Goal: Task Accomplishment & Management: Use online tool/utility

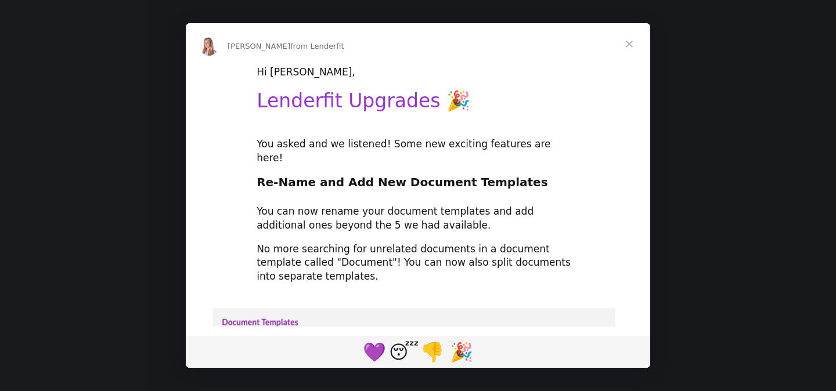
click at [627, 45] on span "Close" at bounding box center [629, 44] width 42 height 42
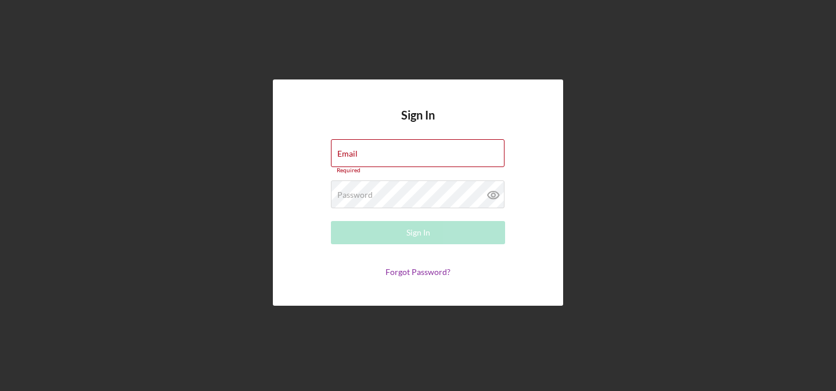
type input "[EMAIL_ADDRESS][DOMAIN_NAME]"
click at [395, 212] on form "Email mikecanale@feed-hunger.com Required Password Required Sign In Forgot Pass…" at bounding box center [418, 208] width 232 height 138
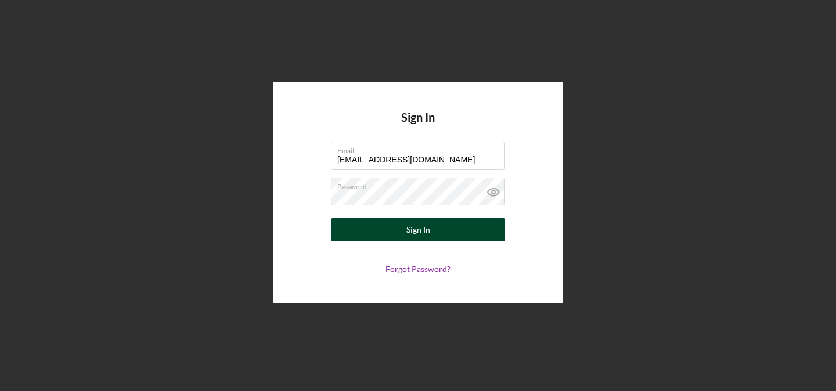
click at [400, 233] on button "Sign In" at bounding box center [418, 229] width 174 height 23
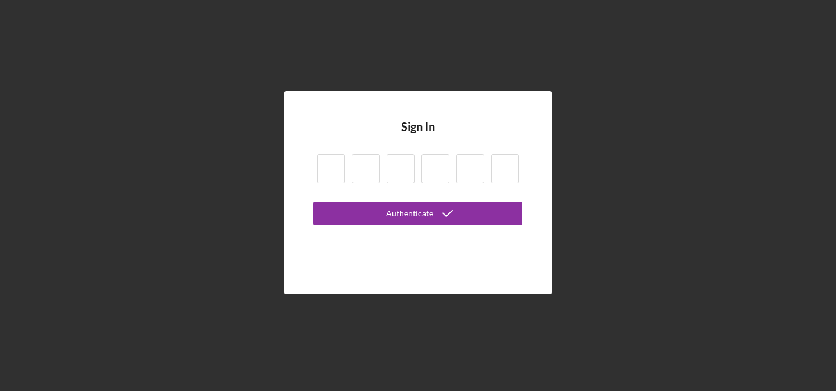
click at [332, 171] on input at bounding box center [331, 168] width 28 height 29
type input "2"
type input "7"
type input "2"
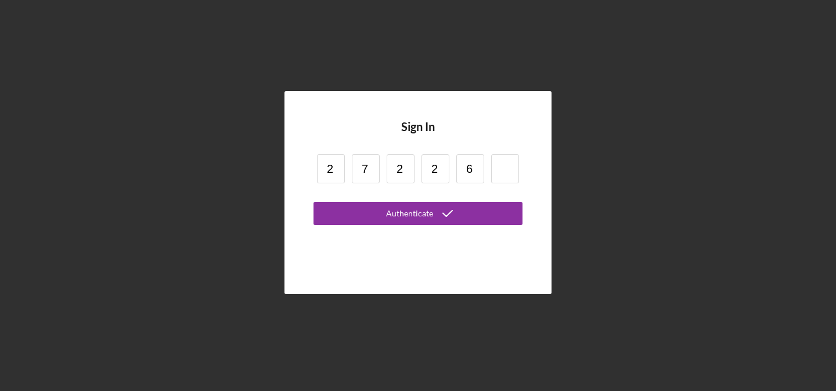
type input "6"
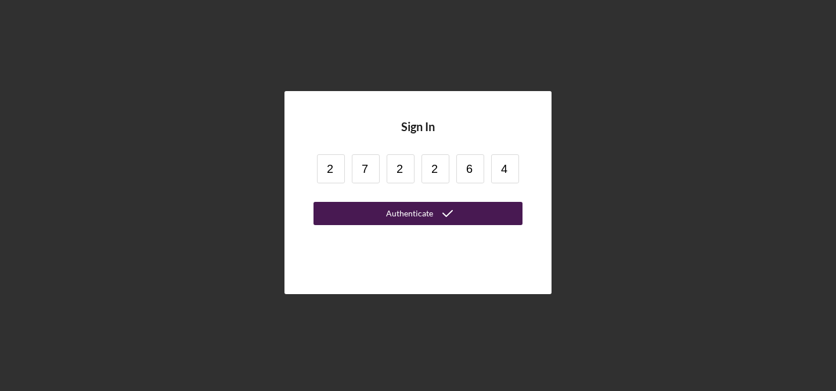
type input "4"
click at [373, 221] on button "Authenticate" at bounding box center [417, 213] width 209 height 23
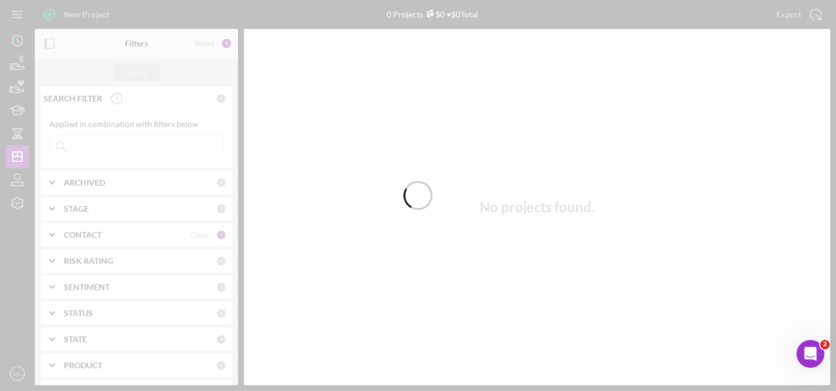
click at [115, 237] on div at bounding box center [418, 195] width 836 height 391
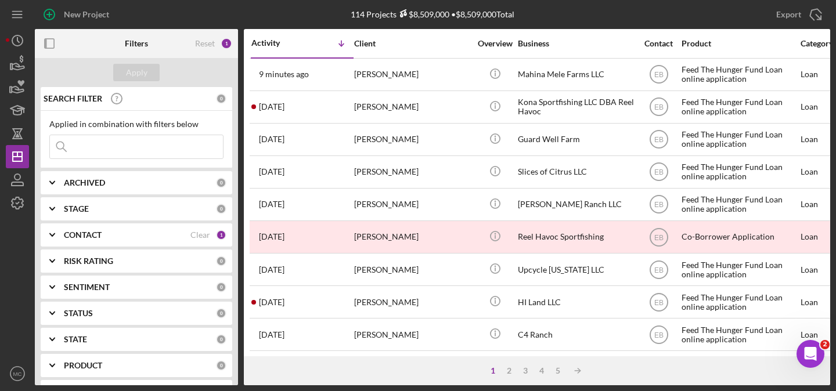
click at [184, 234] on div "CONTACT" at bounding box center [127, 234] width 126 height 9
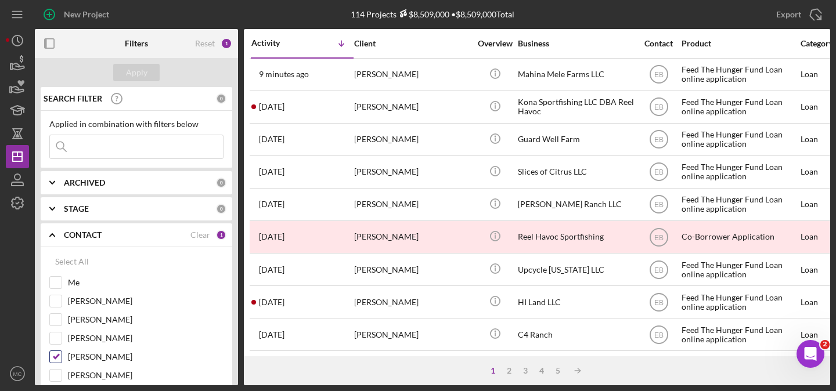
click at [56, 356] on input "Eric Bowman" at bounding box center [56, 357] width 12 height 12
checkbox input "false"
click at [55, 341] on input "[PERSON_NAME]" at bounding box center [56, 338] width 12 height 12
click at [132, 74] on div "Apply" at bounding box center [136, 72] width 21 height 17
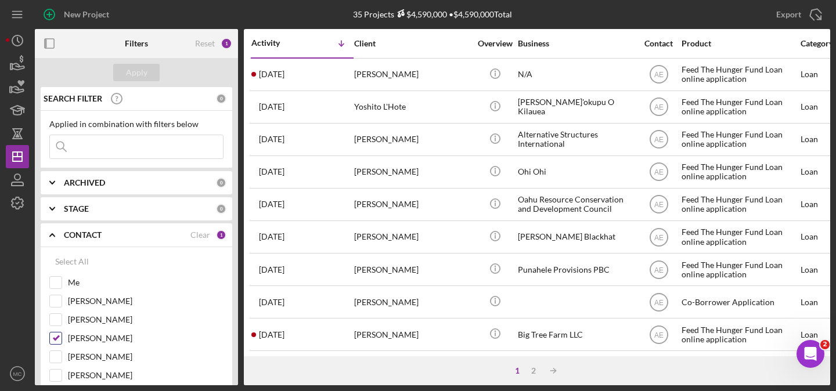
click at [56, 339] on input "[PERSON_NAME]" at bounding box center [56, 338] width 12 height 12
click at [132, 75] on div "Apply" at bounding box center [136, 72] width 21 height 17
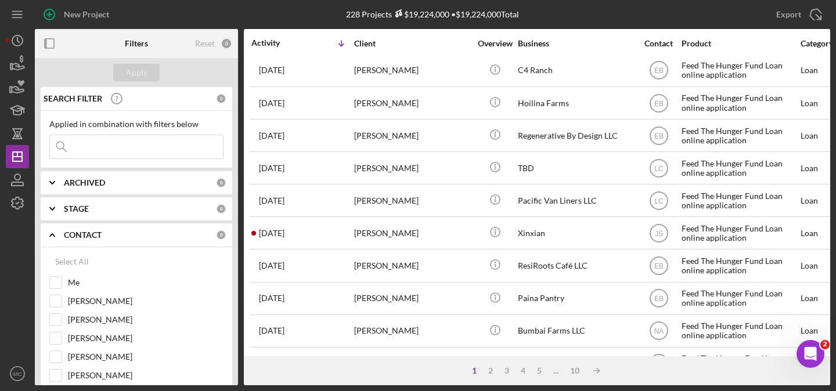
scroll to position [514, 0]
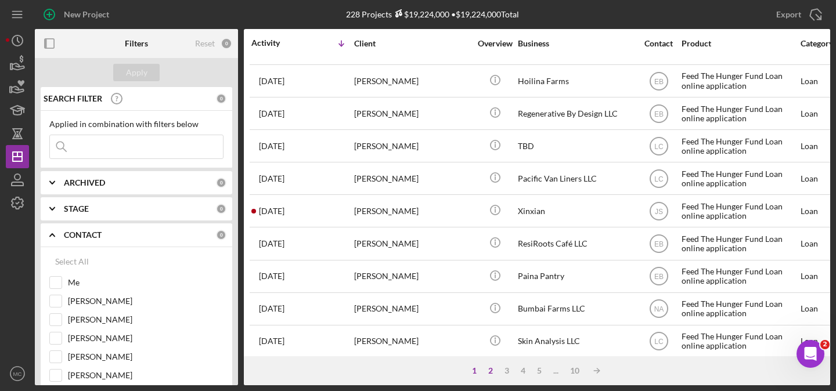
click at [489, 368] on div "2" at bounding box center [490, 370] width 16 height 9
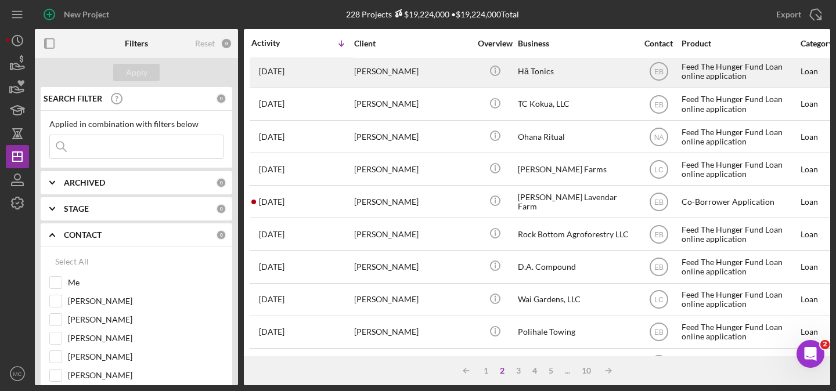
scroll to position [140, 0]
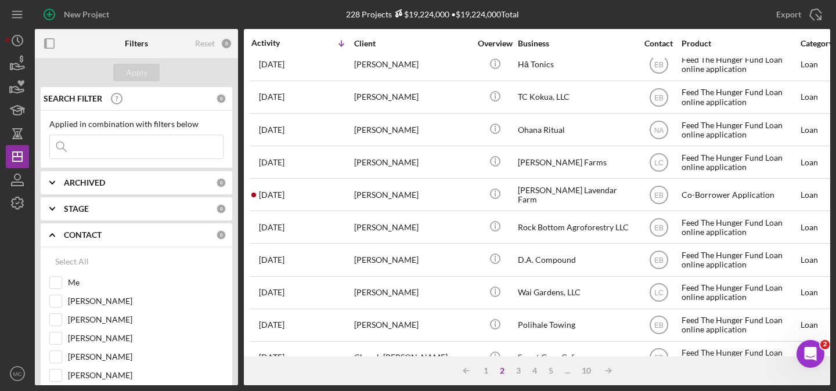
click at [103, 153] on input at bounding box center [136, 146] width 173 height 23
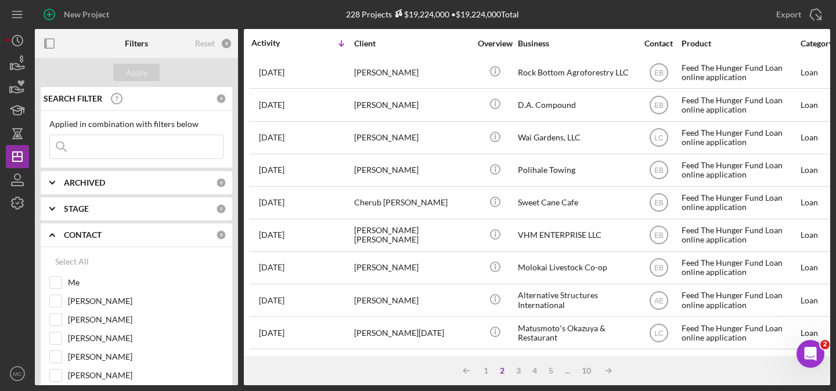
scroll to position [286, 0]
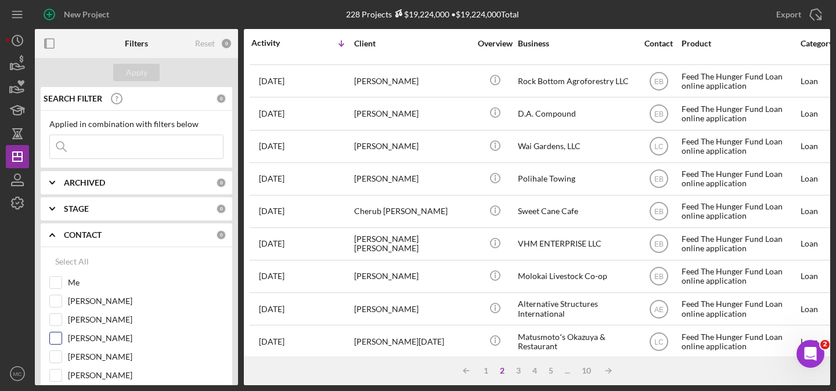
click at [55, 337] on input "[PERSON_NAME]" at bounding box center [56, 338] width 12 height 12
checkbox input "true"
click at [137, 76] on div "Apply" at bounding box center [136, 72] width 21 height 17
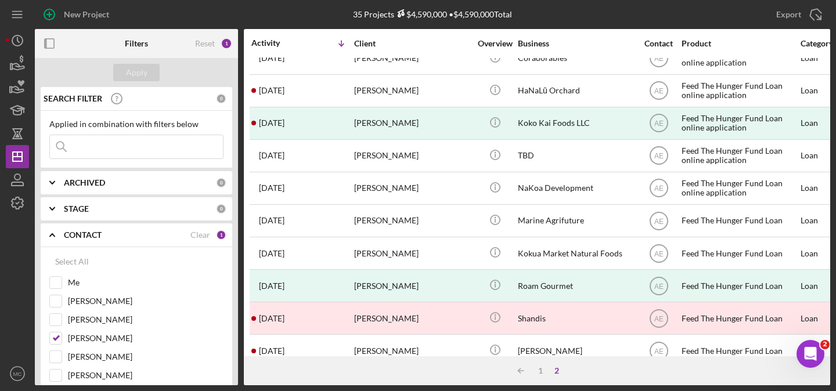
scroll to position [30, 0]
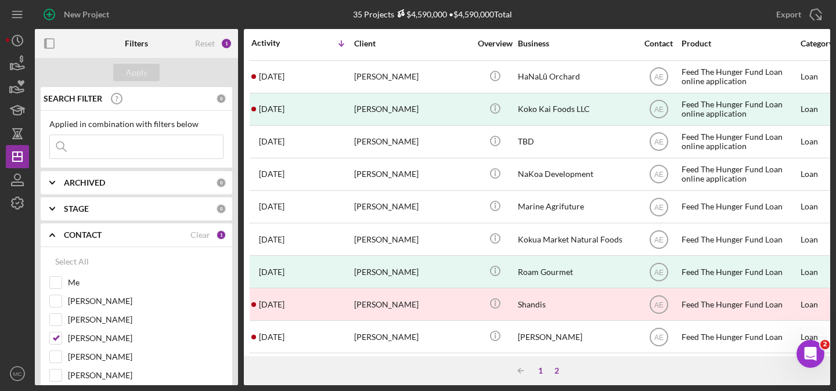
click at [540, 370] on div "1" at bounding box center [540, 370] width 16 height 9
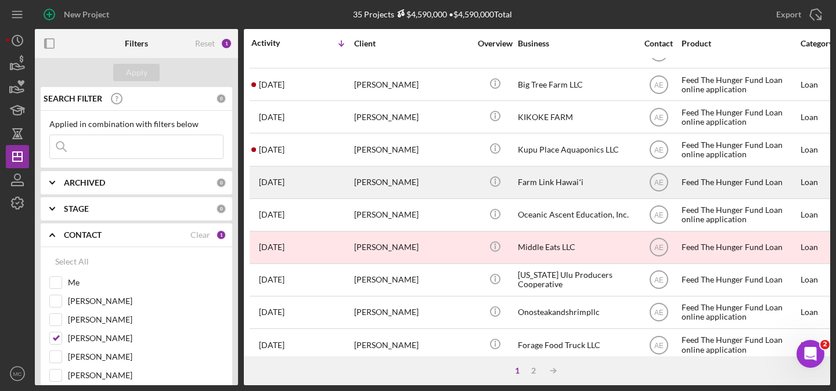
scroll to position [189, 0]
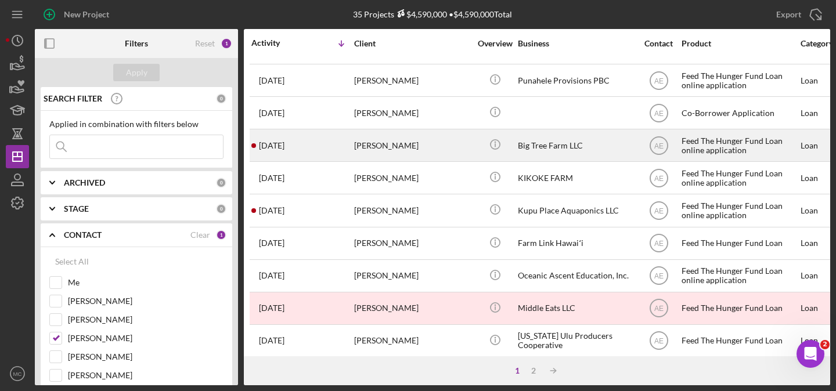
click at [531, 142] on div "Big Tree Farm LLC" at bounding box center [576, 145] width 116 height 31
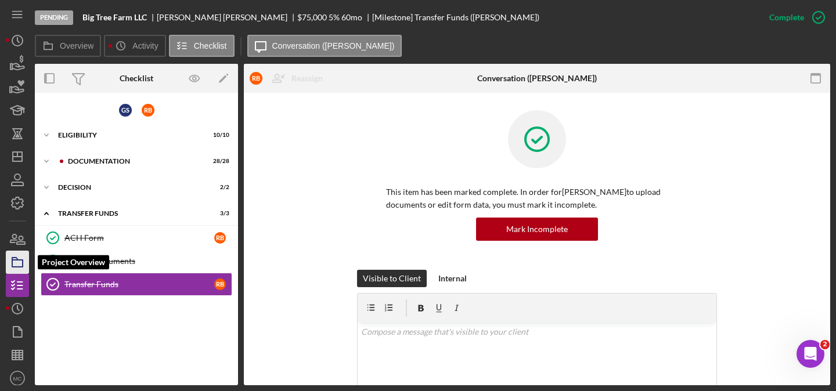
click at [15, 262] on icon "button" at bounding box center [17, 262] width 29 height 29
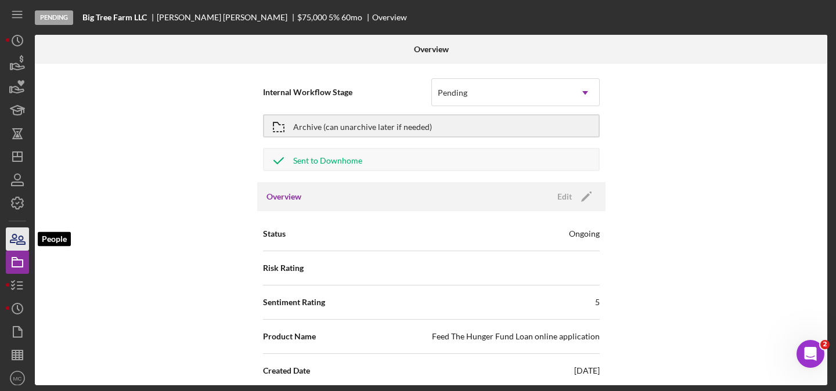
click at [16, 241] on icon "button" at bounding box center [17, 239] width 29 height 29
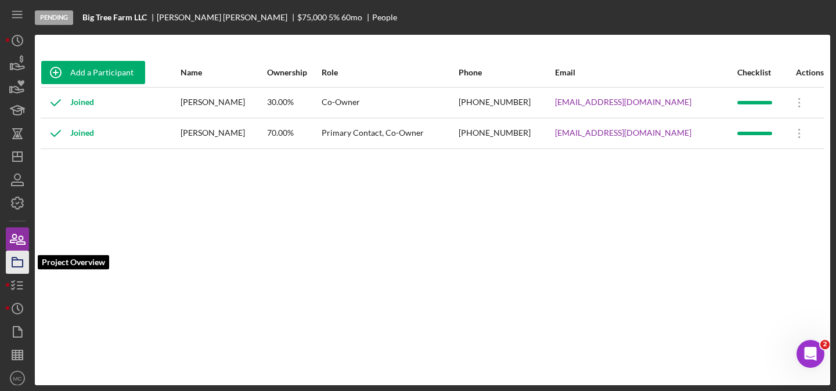
click at [16, 258] on polygon "button" at bounding box center [15, 259] width 6 height 2
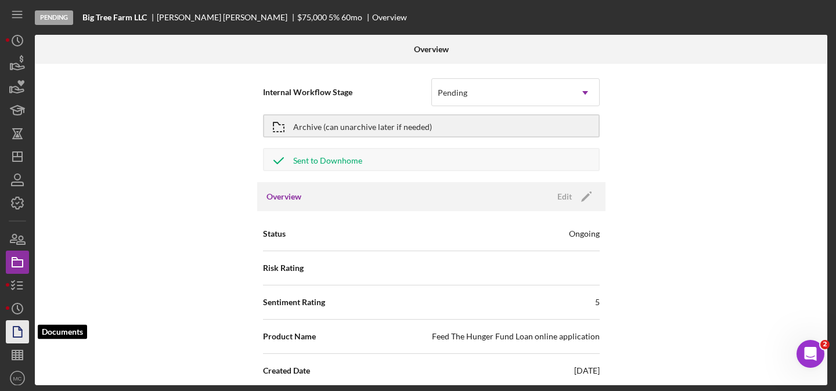
click at [14, 337] on polygon "button" at bounding box center [17, 332] width 9 height 10
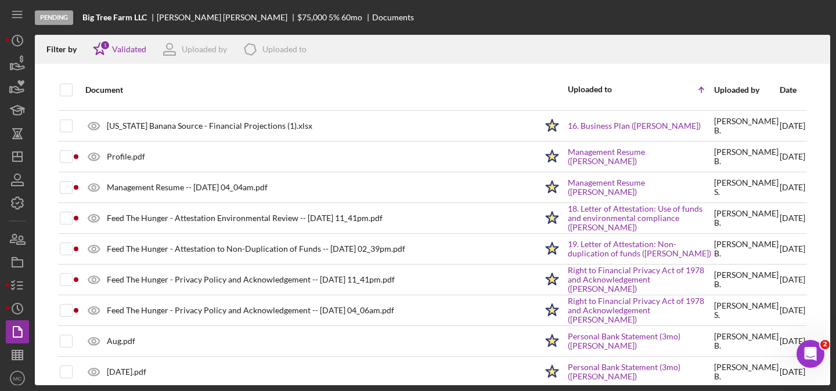
scroll to position [737, 0]
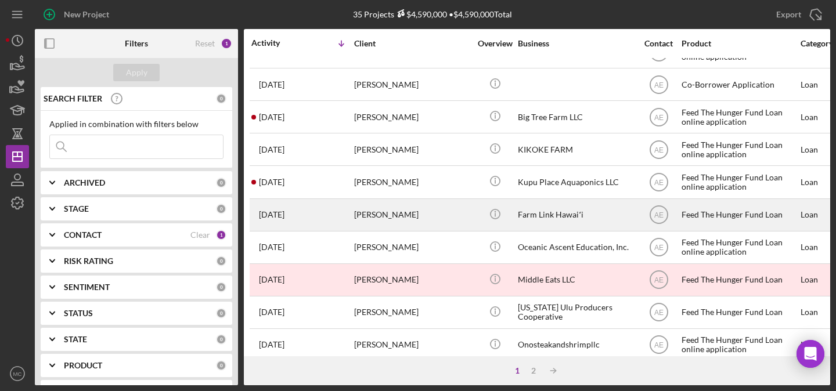
scroll to position [220, 0]
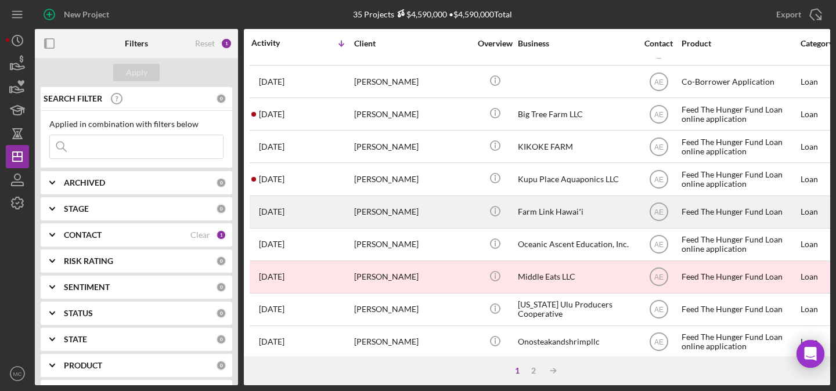
click at [537, 213] on div "Farm Link Hawaiʻi" at bounding box center [576, 212] width 116 height 31
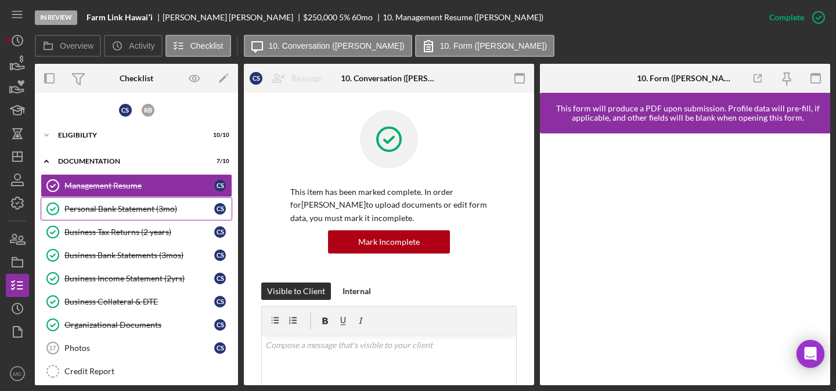
scroll to position [8, 0]
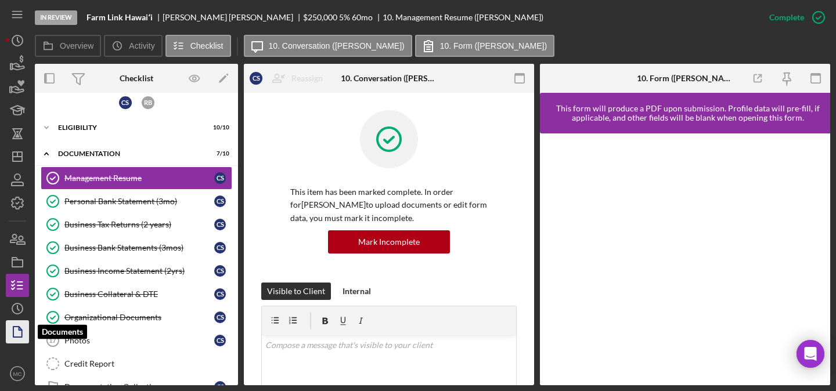
click at [18, 331] on icon "button" at bounding box center [17, 331] width 29 height 29
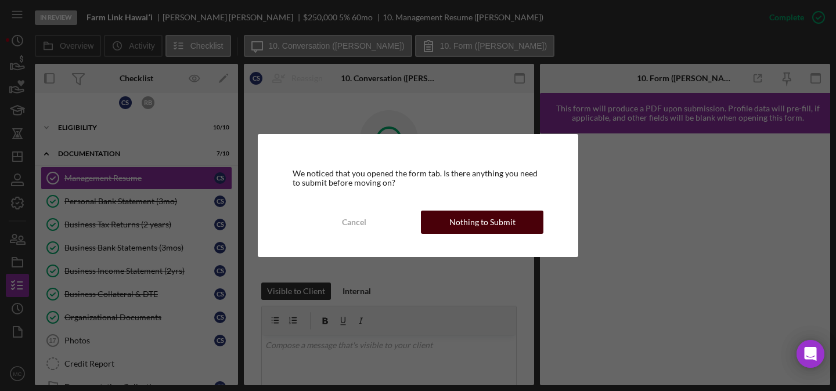
click at [484, 229] on div "Nothing to Submit" at bounding box center [482, 222] width 66 height 23
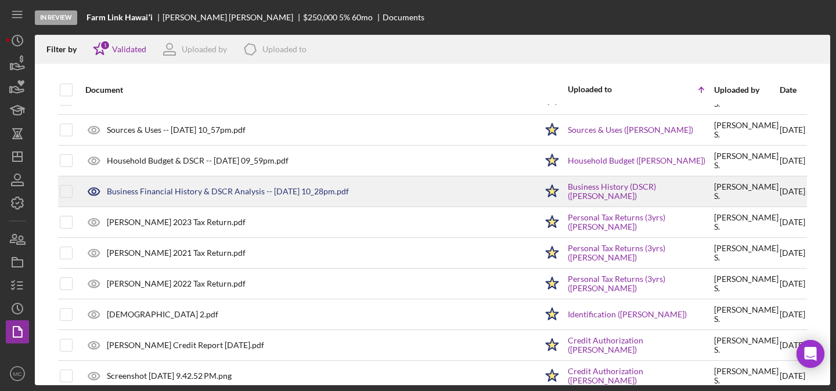
scroll to position [28, 0]
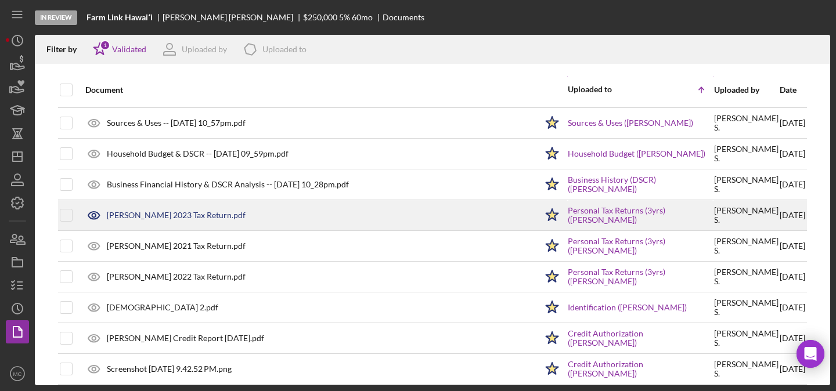
click at [179, 204] on div "[PERSON_NAME] 2023 Tax Return.pdf" at bounding box center [307, 215] width 457 height 29
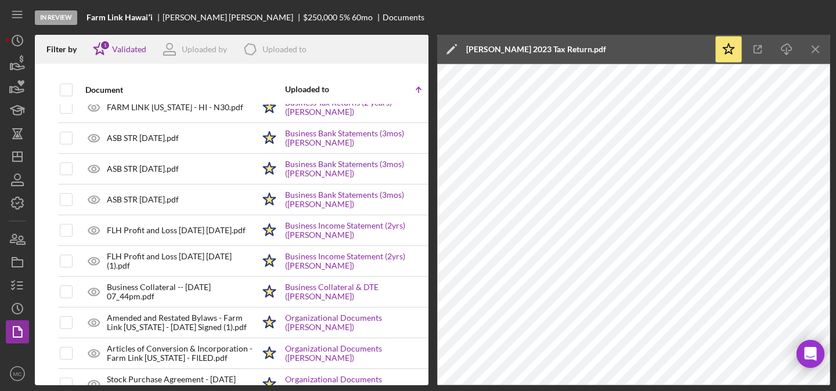
scroll to position [531, 0]
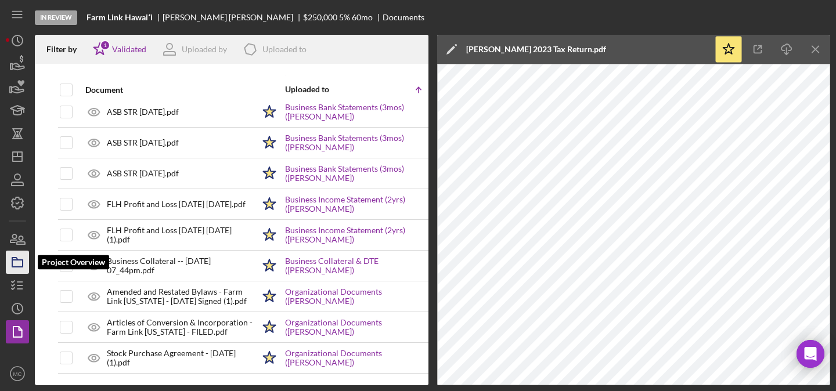
click at [17, 263] on icon "button" at bounding box center [17, 262] width 29 height 29
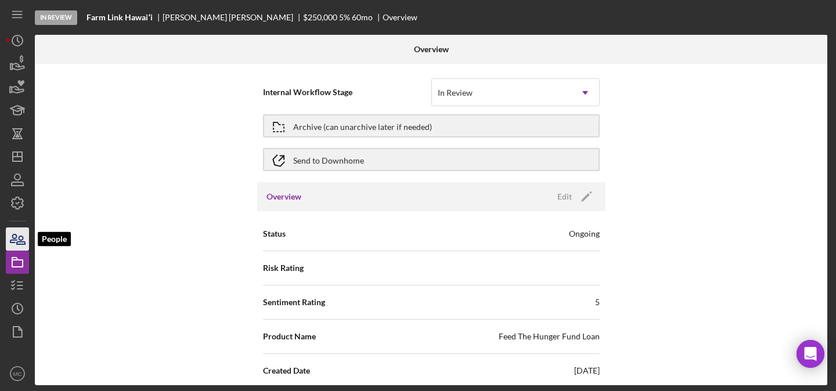
click at [20, 234] on icon "button" at bounding box center [17, 239] width 29 height 29
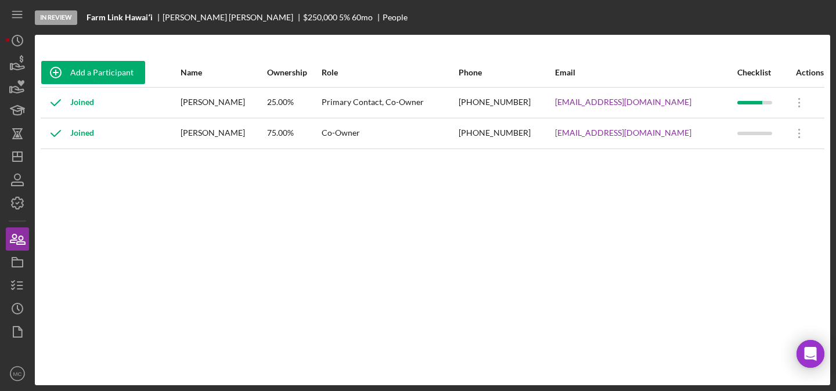
click at [81, 133] on div "Joined" at bounding box center [67, 133] width 53 height 29
click at [594, 130] on link "[EMAIL_ADDRESS][DOMAIN_NAME]" at bounding box center [623, 132] width 136 height 9
